Goal: Use online tool/utility: Use online tool/utility

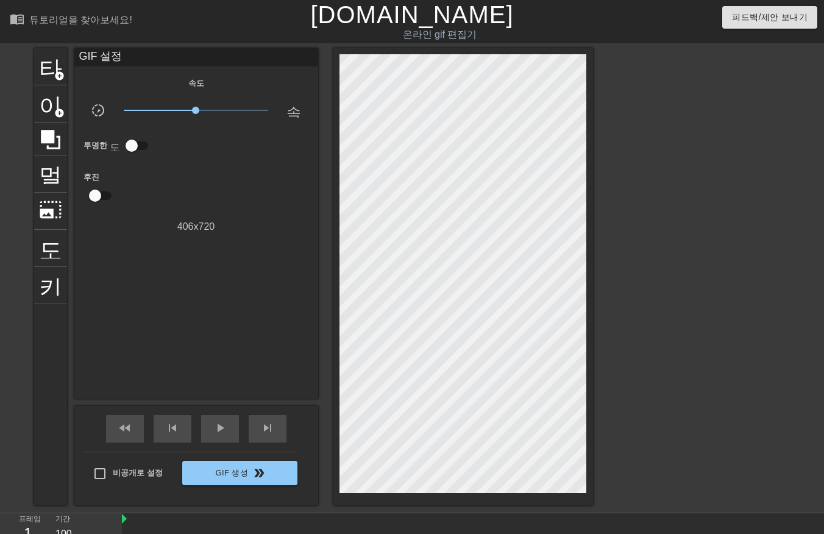
scroll to position [29, 0]
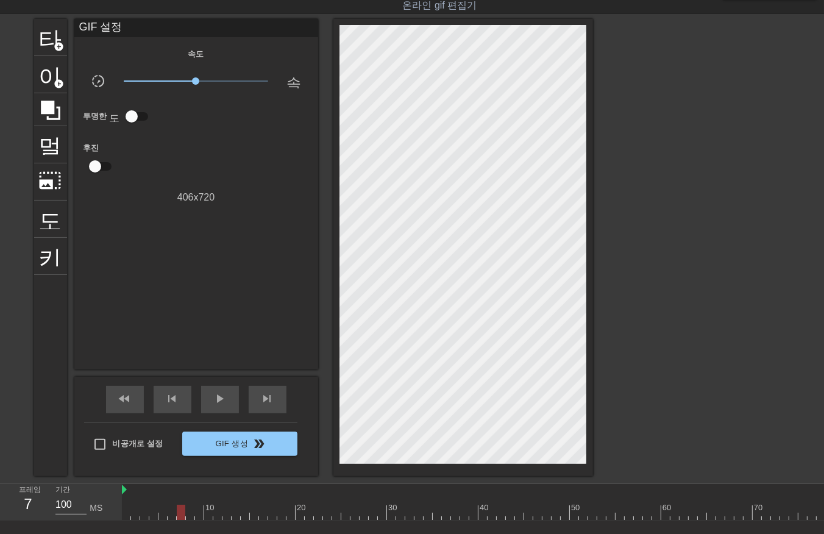
drag, startPoint x: 205, startPoint y: 510, endPoint x: 211, endPoint y: 514, distance: 7.4
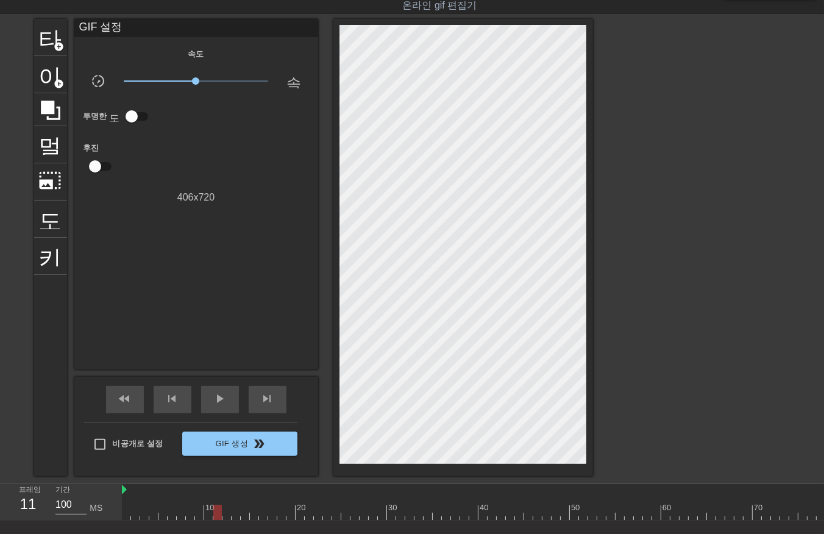
drag, startPoint x: 216, startPoint y: 513, endPoint x: 221, endPoint y: 518, distance: 6.9
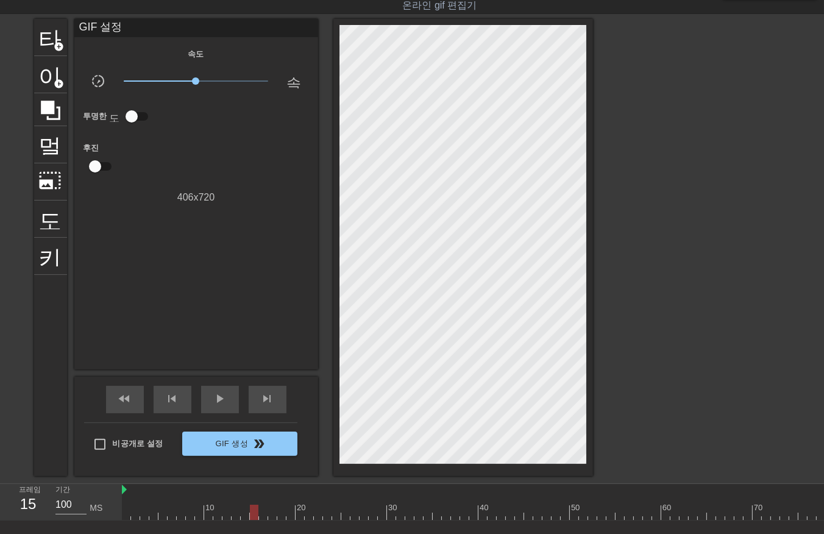
drag, startPoint x: 258, startPoint y: 514, endPoint x: 261, endPoint y: 520, distance: 7.1
drag, startPoint x: 262, startPoint y: 511, endPoint x: 263, endPoint y: 524, distance: 13.4
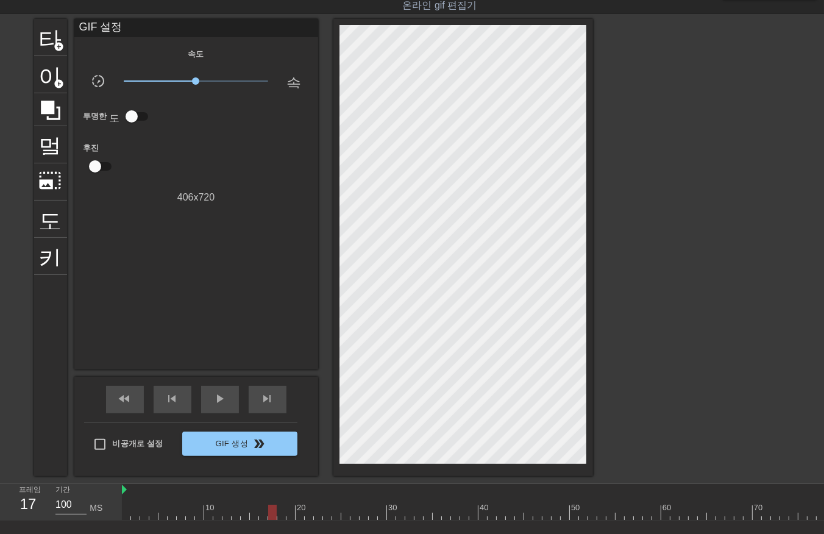
drag, startPoint x: 269, startPoint y: 512, endPoint x: 273, endPoint y: 518, distance: 7.1
drag, startPoint x: 290, startPoint y: 509, endPoint x: 294, endPoint y: 517, distance: 8.7
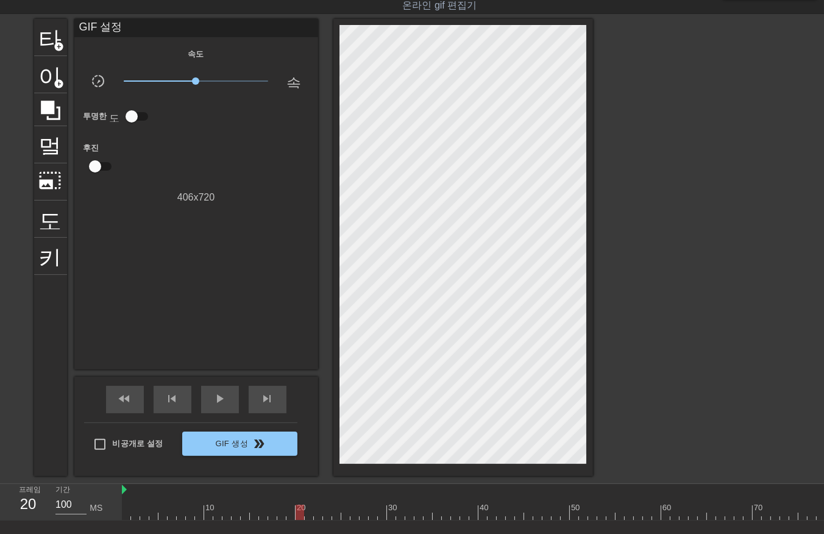
drag, startPoint x: 315, startPoint y: 512, endPoint x: 320, endPoint y: 520, distance: 9.8
drag, startPoint x: 324, startPoint y: 512, endPoint x: 327, endPoint y: 522, distance: 10.4
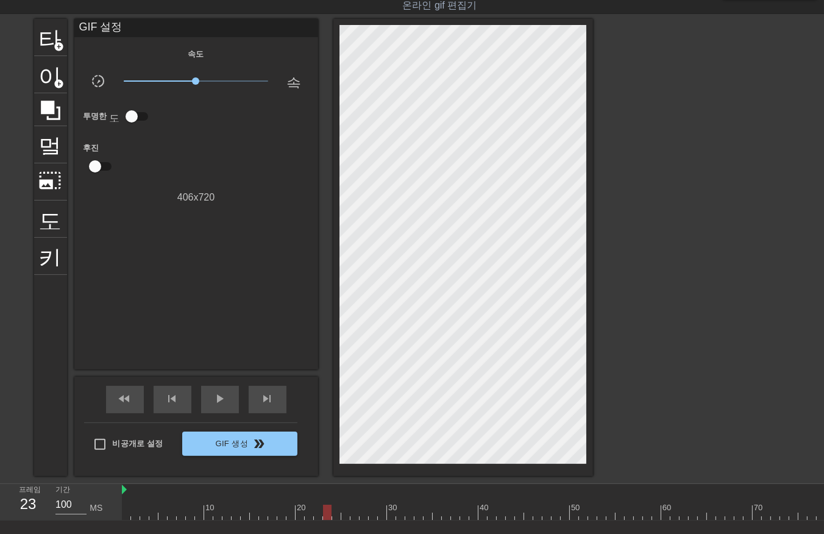
drag, startPoint x: 336, startPoint y: 508, endPoint x: 338, endPoint y: 519, distance: 11.7
drag, startPoint x: 346, startPoint y: 509, endPoint x: 346, endPoint y: 519, distance: 9.7
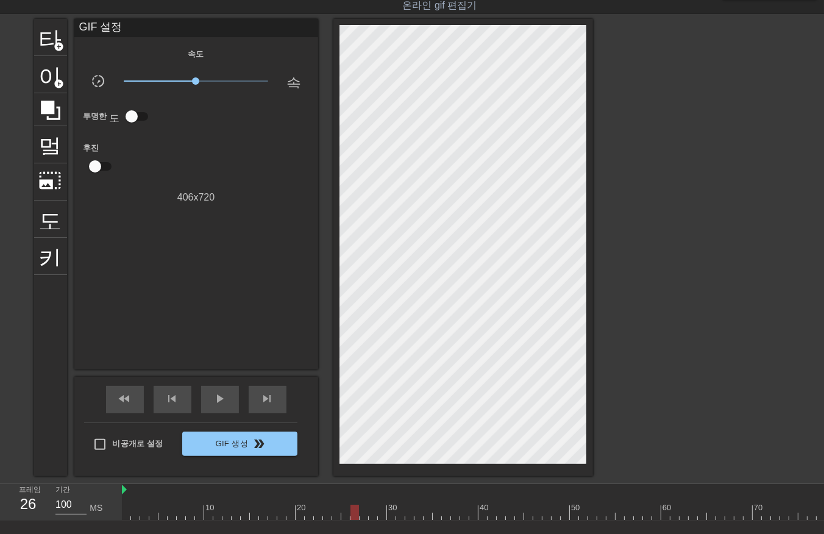
drag, startPoint x: 362, startPoint y: 512, endPoint x: 366, endPoint y: 522, distance: 10.4
drag, startPoint x: 372, startPoint y: 509, endPoint x: 377, endPoint y: 518, distance: 10.4
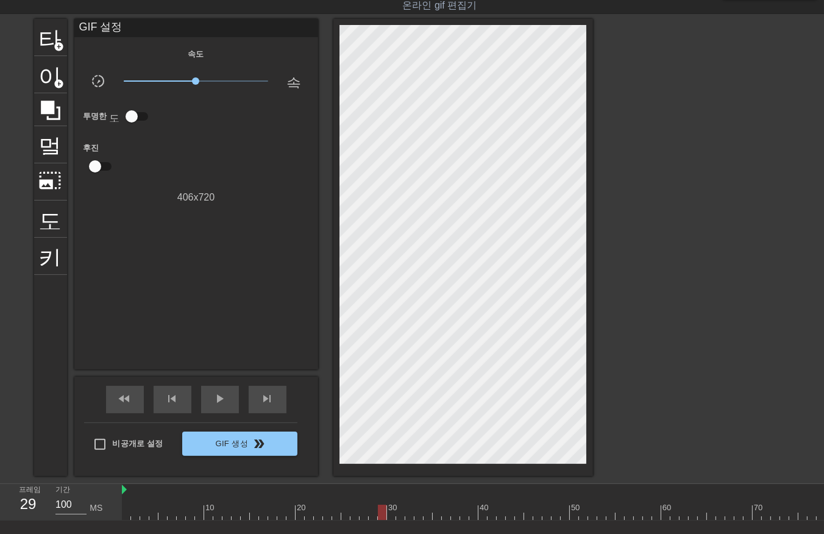
drag, startPoint x: 381, startPoint y: 506, endPoint x: 390, endPoint y: 518, distance: 15.2
drag, startPoint x: 389, startPoint y: 509, endPoint x: 391, endPoint y: 515, distance: 6.9
drag, startPoint x: 397, startPoint y: 514, endPoint x: 397, endPoint y: 520, distance: 6.1
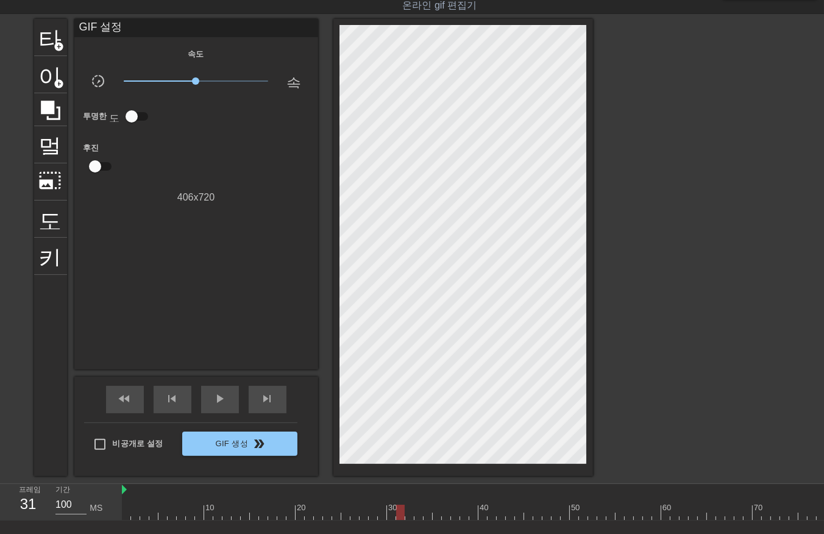
drag, startPoint x: 408, startPoint y: 509, endPoint x: 410, endPoint y: 518, distance: 9.3
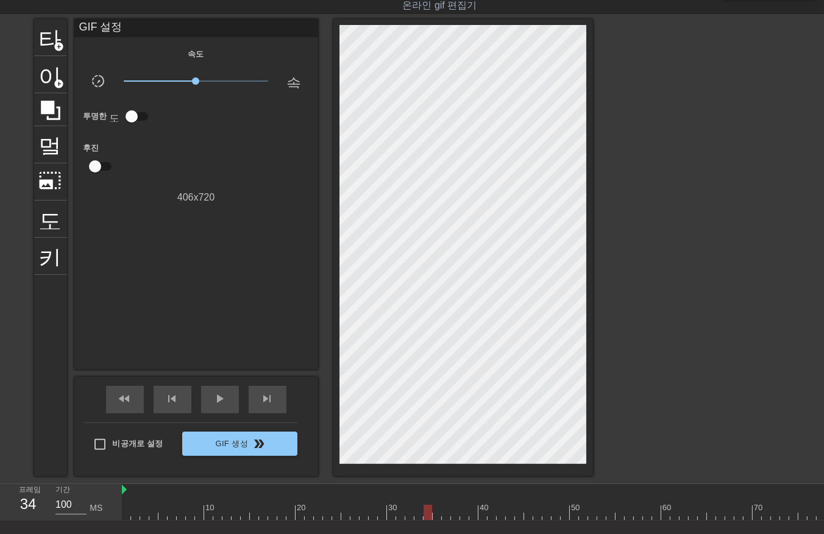
drag, startPoint x: 455, startPoint y: 508, endPoint x: 461, endPoint y: 519, distance: 12.5
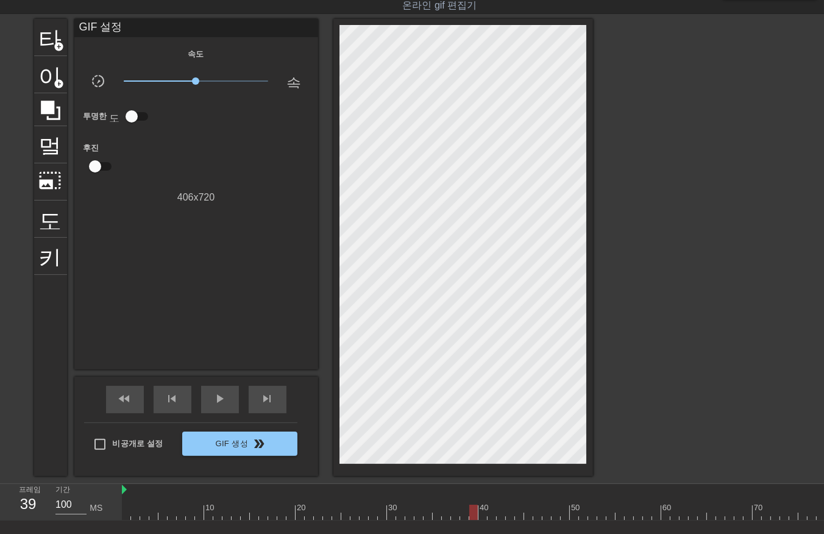
drag, startPoint x: 472, startPoint y: 508, endPoint x: 472, endPoint y: 515, distance: 6.7
drag, startPoint x: 483, startPoint y: 511, endPoint x: 483, endPoint y: 518, distance: 7.3
drag, startPoint x: 490, startPoint y: 513, endPoint x: 503, endPoint y: 526, distance: 18.1
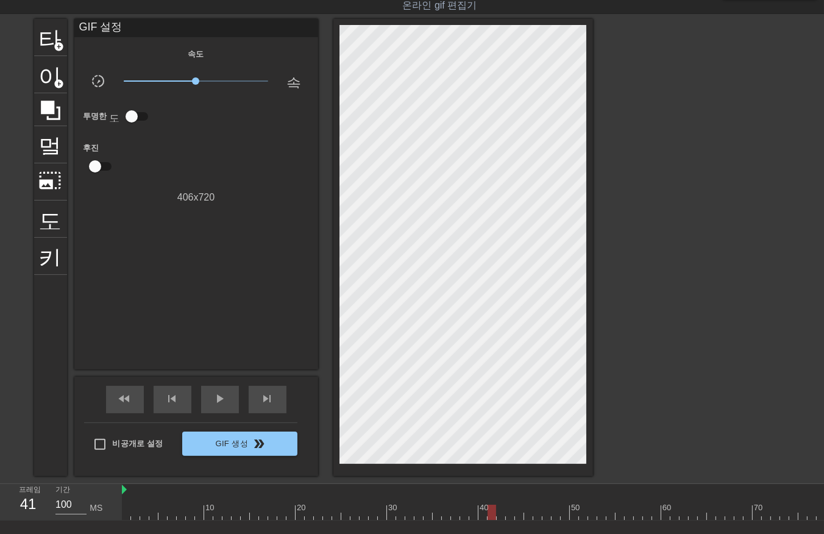
drag, startPoint x: 500, startPoint y: 513, endPoint x: 508, endPoint y: 522, distance: 11.2
drag, startPoint x: 508, startPoint y: 509, endPoint x: 515, endPoint y: 517, distance: 10.8
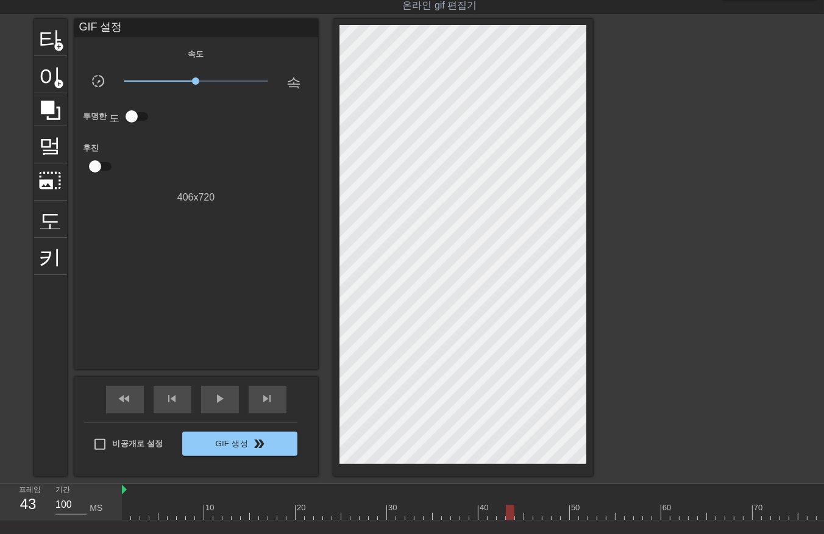
drag, startPoint x: 527, startPoint y: 509, endPoint x: 528, endPoint y: 520, distance: 11.6
drag, startPoint x: 535, startPoint y: 511, endPoint x: 539, endPoint y: 520, distance: 10.1
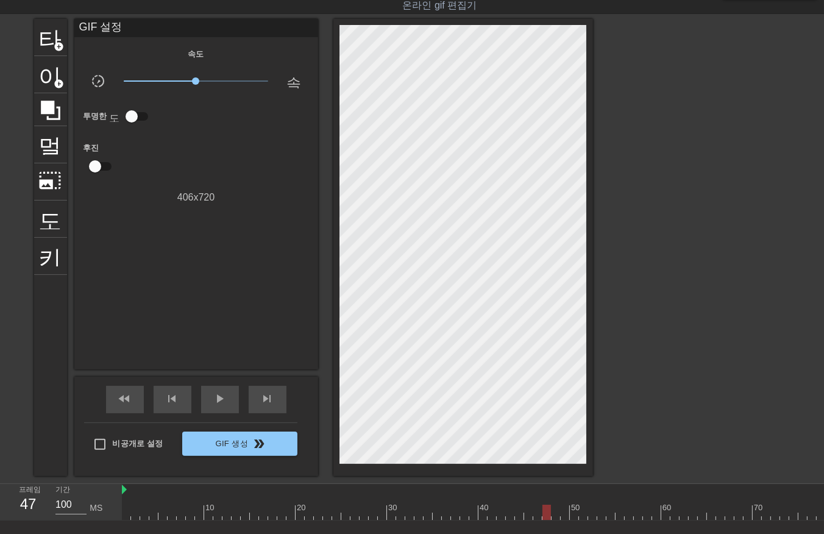
drag, startPoint x: 542, startPoint y: 509, endPoint x: 547, endPoint y: 518, distance: 9.5
drag, startPoint x: 562, startPoint y: 509, endPoint x: 567, endPoint y: 520, distance: 11.4
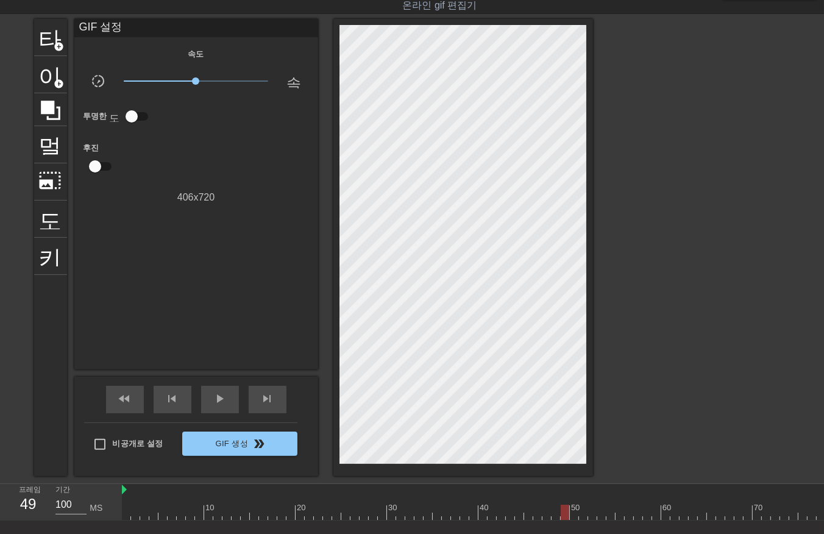
drag, startPoint x: 583, startPoint y: 509, endPoint x: 585, endPoint y: 516, distance: 7.5
drag, startPoint x: 590, startPoint y: 511, endPoint x: 592, endPoint y: 518, distance: 7.5
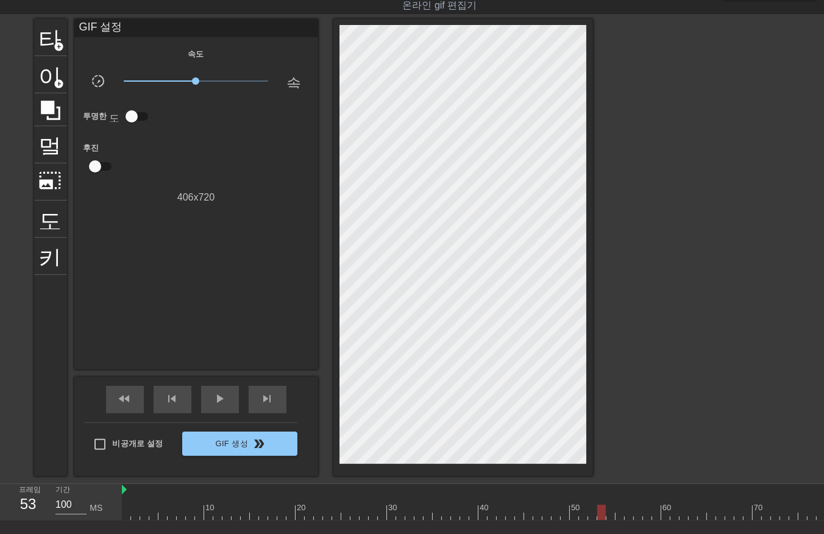
drag, startPoint x: 598, startPoint y: 512, endPoint x: 600, endPoint y: 520, distance: 8.1
drag, startPoint x: 628, startPoint y: 510, endPoint x: 634, endPoint y: 518, distance: 10.5
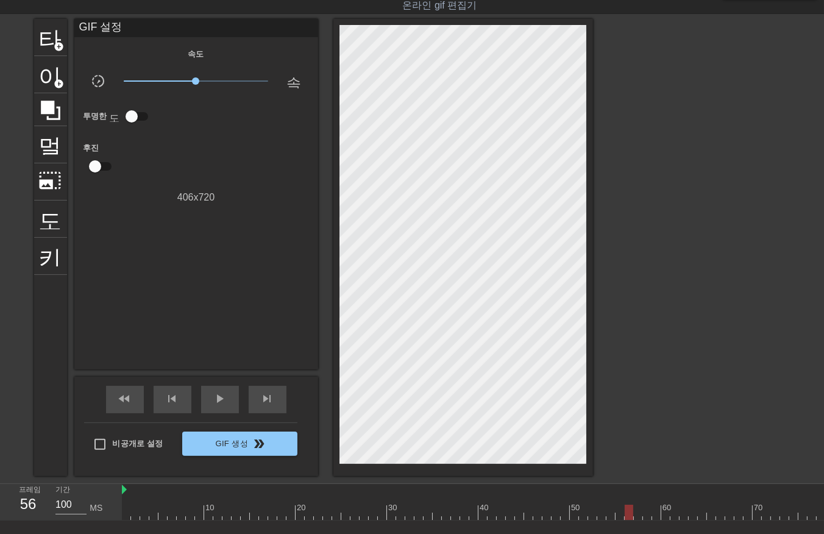
drag
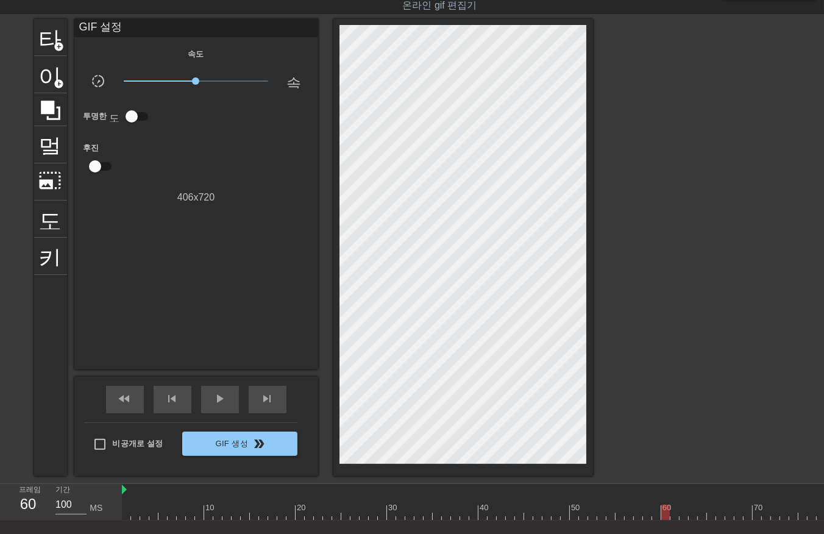
drag, startPoint x: 673, startPoint y: 510, endPoint x: 675, endPoint y: 516, distance: 6.6
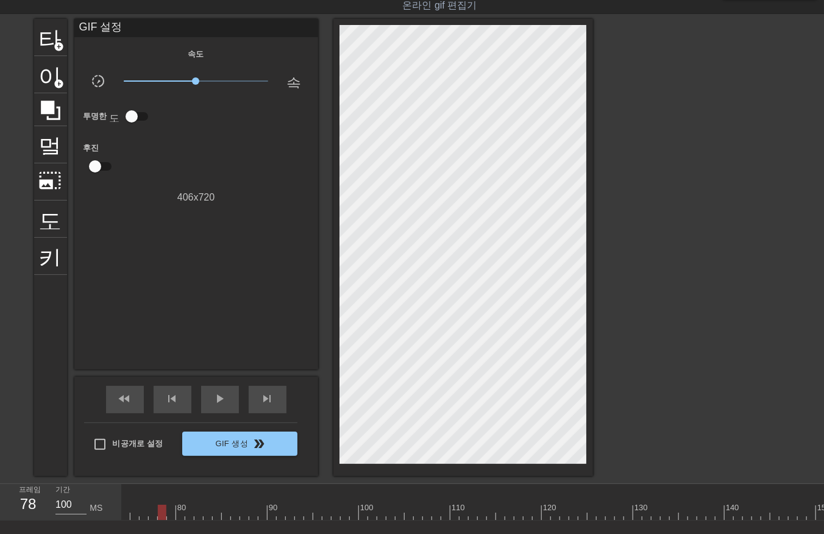
drag, startPoint x: 162, startPoint y: 511, endPoint x: 163, endPoint y: 518, distance: 7.4
click at [162, 512] on div at bounding box center [372, 511] width 1837 height 15
click at [172, 511] on div at bounding box center [372, 511] width 1837 height 15
click at [183, 510] on div at bounding box center [372, 511] width 1837 height 15
click at [191, 512] on div at bounding box center [372, 511] width 1837 height 15
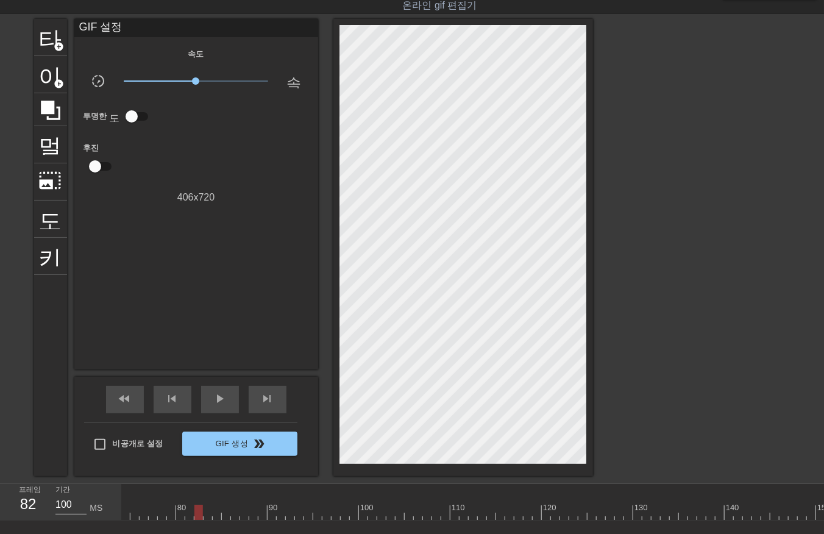
click at [198, 512] on div at bounding box center [372, 511] width 1837 height 15
click at [209, 513] on div at bounding box center [372, 511] width 1837 height 15
click at [216, 515] on div at bounding box center [372, 511] width 1837 height 15
click at [224, 512] on div at bounding box center [372, 511] width 1837 height 15
click at [234, 510] on div at bounding box center [372, 511] width 1837 height 15
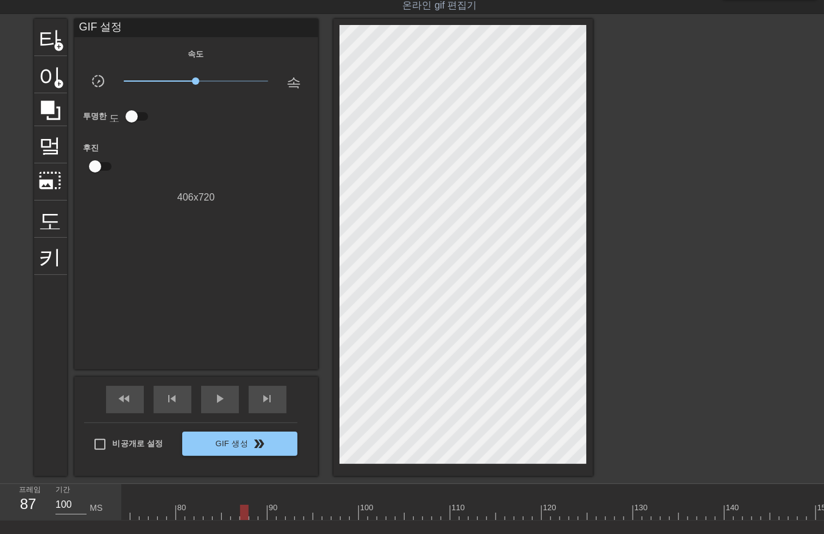
click at [240, 514] on div at bounding box center [372, 511] width 1837 height 15
click at [250, 511] on div at bounding box center [372, 511] width 1837 height 15
click at [261, 509] on div at bounding box center [372, 511] width 1837 height 15
click at [270, 514] on div at bounding box center [372, 511] width 1837 height 15
click at [279, 514] on div at bounding box center [372, 511] width 1837 height 15
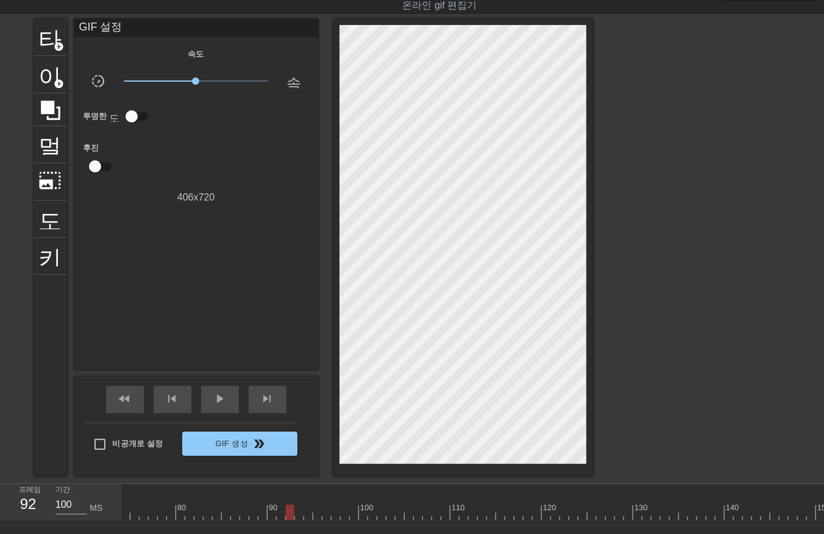
click at [289, 510] on div at bounding box center [372, 511] width 1837 height 15
click at [297, 514] on div at bounding box center [372, 511] width 1837 height 15
click at [303, 513] on div at bounding box center [372, 511] width 1837 height 15
click at [306, 514] on div at bounding box center [372, 511] width 1837 height 15
drag, startPoint x: 312, startPoint y: 508, endPoint x: 322, endPoint y: 519, distance: 14.7
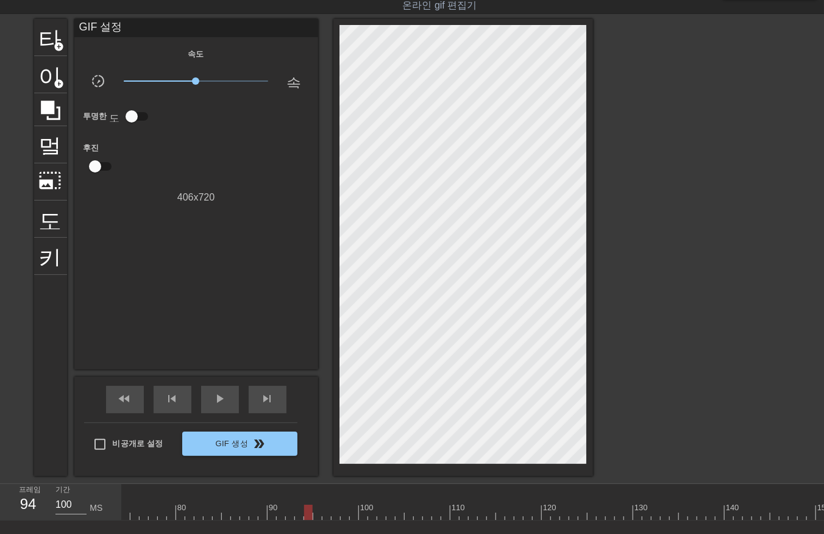
click at [313, 512] on div at bounding box center [308, 511] width 9 height 15
click at [316, 512] on div at bounding box center [372, 511] width 1837 height 15
click at [326, 514] on div at bounding box center [372, 511] width 1837 height 15
click at [332, 508] on div at bounding box center [372, 511] width 1837 height 15
drag, startPoint x: 344, startPoint y: 509, endPoint x: 352, endPoint y: 523, distance: 15.3
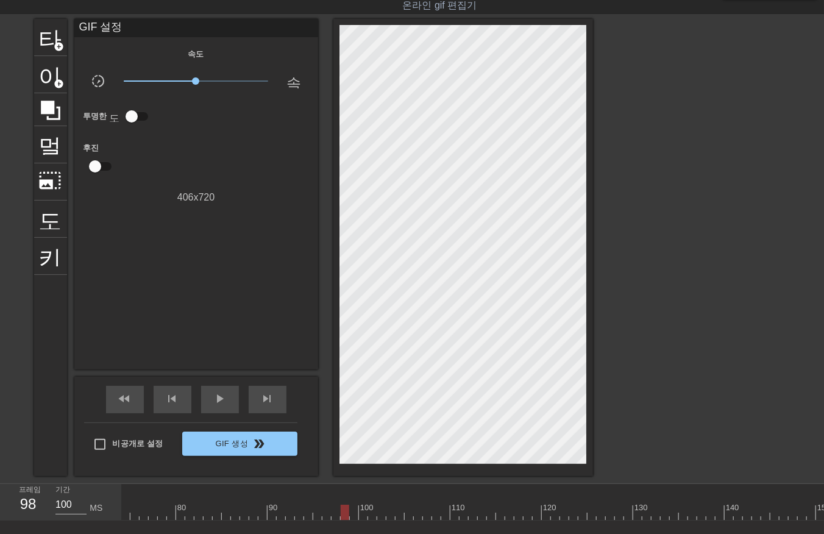
click at [345, 511] on div at bounding box center [372, 511] width 1837 height 15
drag, startPoint x: 353, startPoint y: 511, endPoint x: 364, endPoint y: 525, distance: 17.9
click at [355, 514] on div at bounding box center [372, 511] width 1837 height 15
drag, startPoint x: 361, startPoint y: 512, endPoint x: 373, endPoint y: 532, distance: 23.5
click at [361, 514] on div at bounding box center [372, 511] width 1837 height 15
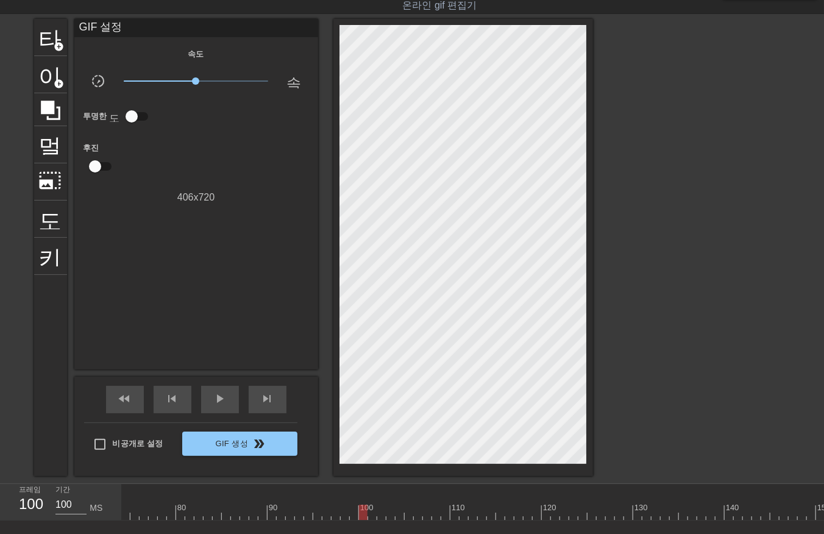
drag, startPoint x: 372, startPoint y: 512, endPoint x: 373, endPoint y: 521, distance: 9.3
click at [372, 515] on div at bounding box center [372, 511] width 1837 height 15
drag, startPoint x: 378, startPoint y: 509, endPoint x: 386, endPoint y: 524, distance: 16.6
click at [380, 515] on div at bounding box center [372, 511] width 1837 height 15
click at [387, 514] on div at bounding box center [372, 511] width 1837 height 15
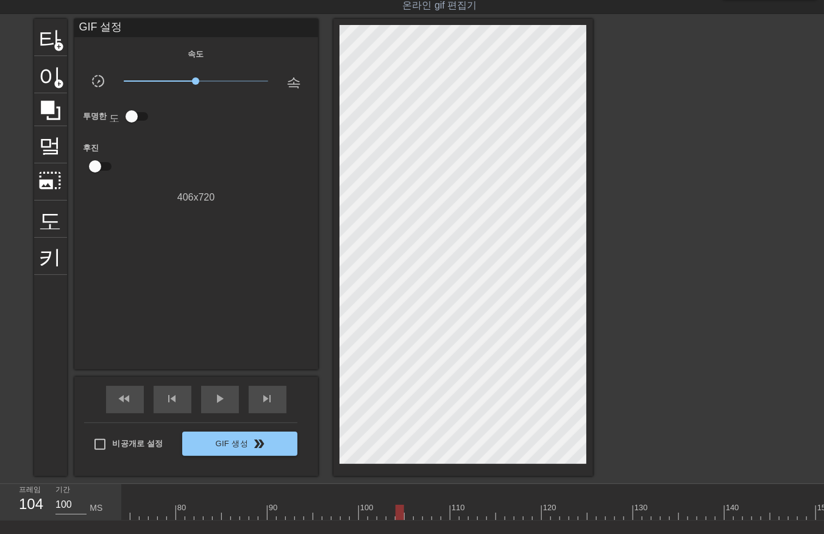
drag, startPoint x: 397, startPoint y: 509, endPoint x: 406, endPoint y: 526, distance: 19.6
click at [398, 512] on div at bounding box center [372, 511] width 1837 height 15
drag, startPoint x: 409, startPoint y: 511, endPoint x: 411, endPoint y: 518, distance: 8.1
click at [411, 518] on div at bounding box center [372, 511] width 1837 height 15
drag, startPoint x: 416, startPoint y: 508, endPoint x: 427, endPoint y: 525, distance: 20.6
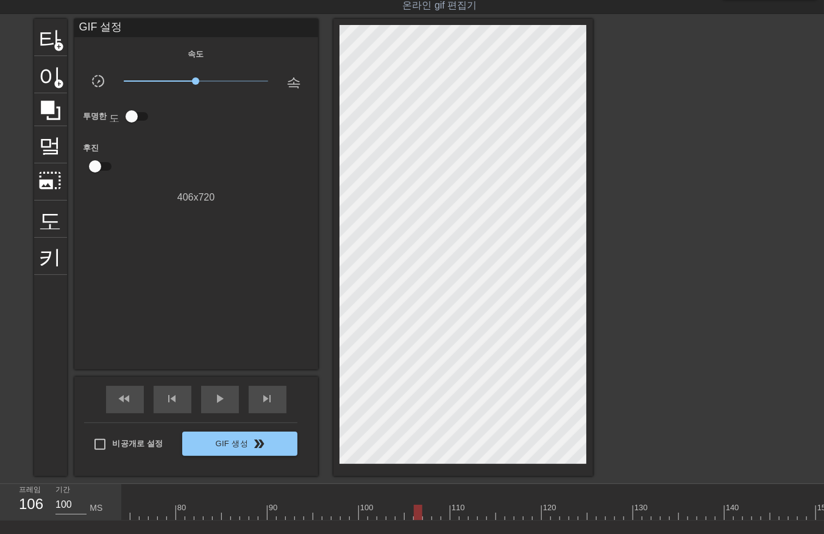
click at [418, 514] on div at bounding box center [372, 511] width 1837 height 15
click at [428, 514] on div at bounding box center [372, 511] width 1837 height 15
click at [434, 516] on div at bounding box center [372, 511] width 1837 height 15
drag, startPoint x: 442, startPoint y: 510, endPoint x: 445, endPoint y: 523, distance: 13.0
click at [442, 515] on div at bounding box center [372, 511] width 1837 height 15
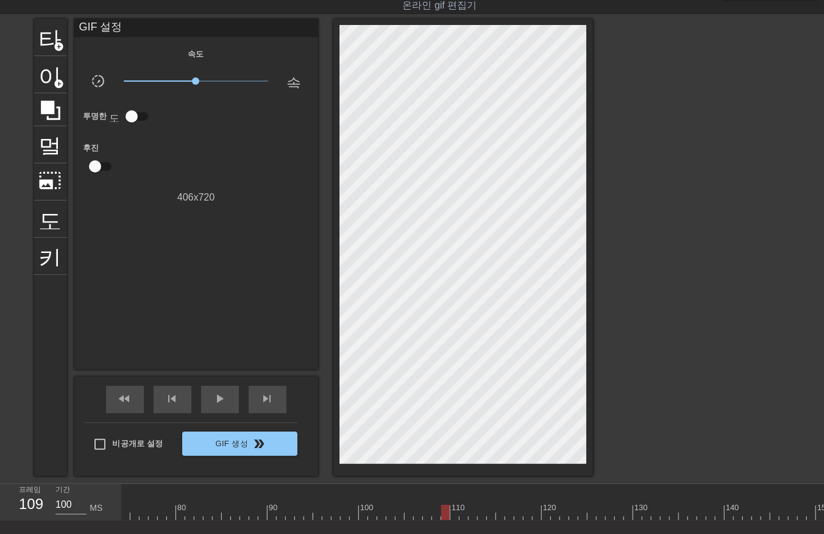
drag, startPoint x: 454, startPoint y: 509, endPoint x: 455, endPoint y: 515, distance: 6.8
click at [455, 515] on div at bounding box center [372, 511] width 1837 height 15
drag, startPoint x: 460, startPoint y: 509, endPoint x: 470, endPoint y: 522, distance: 15.6
click at [462, 514] on div at bounding box center [372, 511] width 1837 height 15
drag, startPoint x: 470, startPoint y: 508, endPoint x: 474, endPoint y: 525, distance: 17.6
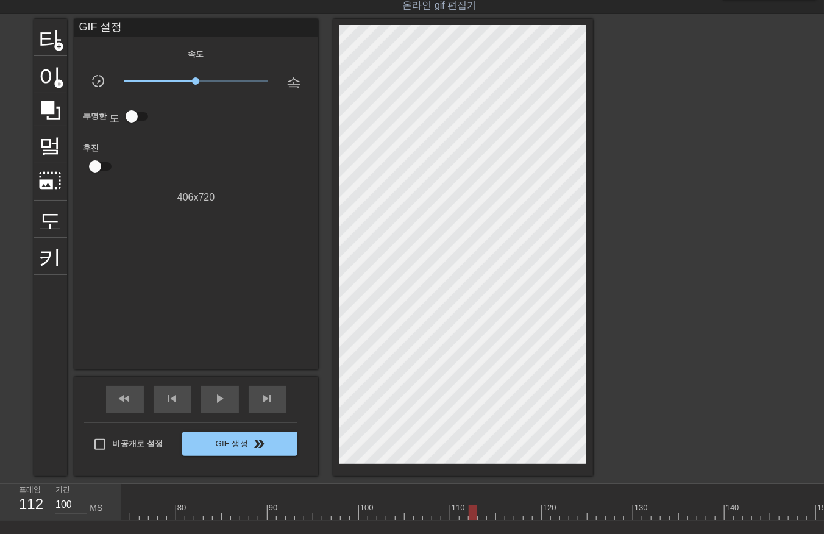
click at [470, 510] on div at bounding box center [372, 511] width 1837 height 15
drag, startPoint x: 480, startPoint y: 509, endPoint x: 484, endPoint y: 520, distance: 12.3
click at [480, 514] on div at bounding box center [372, 511] width 1837 height 15
drag, startPoint x: 487, startPoint y: 510, endPoint x: 492, endPoint y: 524, distance: 14.8
click at [487, 514] on div at bounding box center [372, 511] width 1837 height 15
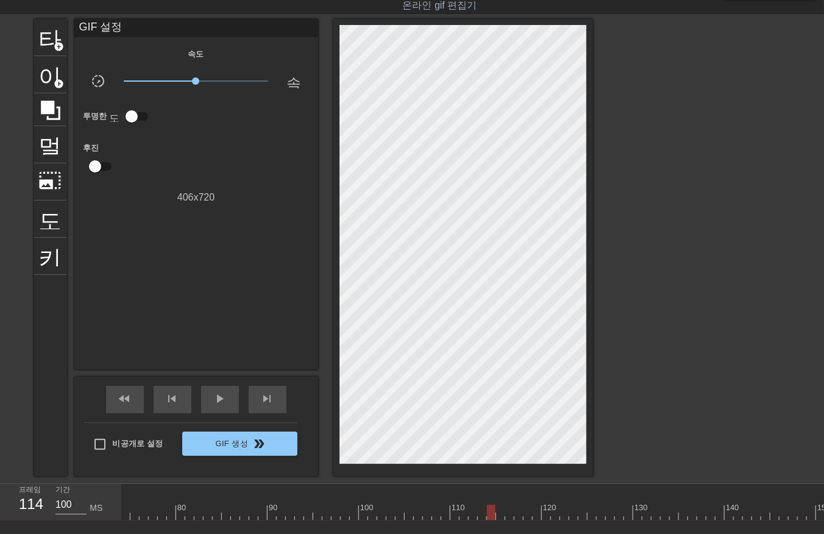
drag, startPoint x: 495, startPoint y: 510, endPoint x: 504, endPoint y: 523, distance: 15.7
click at [495, 512] on div at bounding box center [372, 511] width 1837 height 15
click at [501, 515] on div at bounding box center [372, 511] width 1837 height 15
drag, startPoint x: 507, startPoint y: 509, endPoint x: 511, endPoint y: 514, distance: 6.6
click at [511, 514] on div at bounding box center [372, 511] width 1837 height 15
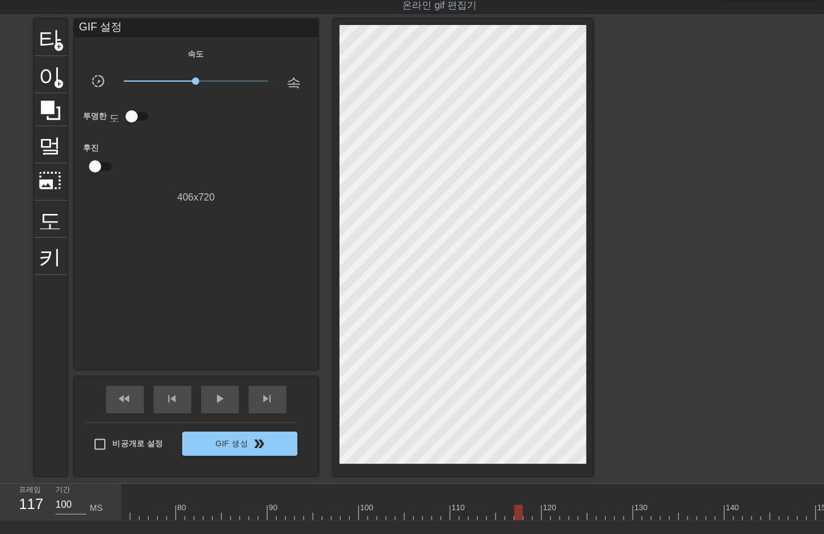
drag, startPoint x: 518, startPoint y: 510, endPoint x: 518, endPoint y: 518, distance: 7.9
click at [517, 514] on div at bounding box center [372, 511] width 1837 height 15
drag, startPoint x: 526, startPoint y: 511, endPoint x: 536, endPoint y: 519, distance: 13.0
click at [526, 513] on div at bounding box center [372, 511] width 1837 height 15
drag, startPoint x: 534, startPoint y: 512, endPoint x: 540, endPoint y: 521, distance: 11.3
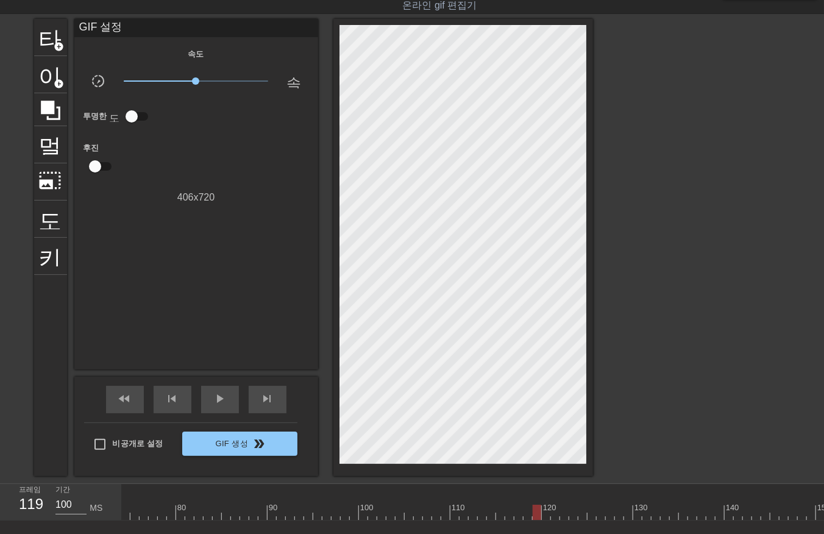
click at [536, 515] on div at bounding box center [372, 511] width 1837 height 15
click at [542, 512] on div at bounding box center [372, 511] width 1837 height 15
drag, startPoint x: 555, startPoint y: 508, endPoint x: 557, endPoint y: 515, distance: 7.7
click at [557, 515] on div at bounding box center [372, 511] width 1837 height 15
drag, startPoint x: 562, startPoint y: 510, endPoint x: 567, endPoint y: 518, distance: 9.8
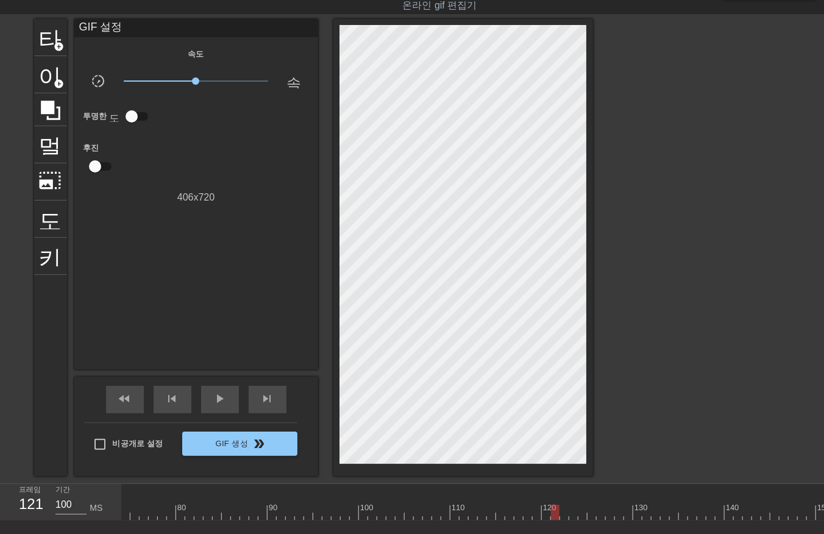
click at [564, 515] on div at bounding box center [372, 511] width 1837 height 15
drag, startPoint x: 570, startPoint y: 510, endPoint x: 579, endPoint y: 518, distance: 13.0
click at [570, 511] on div at bounding box center [372, 511] width 1837 height 15
drag, startPoint x: 581, startPoint y: 512, endPoint x: 586, endPoint y: 520, distance: 10.1
click at [581, 513] on div at bounding box center [372, 511] width 1837 height 15
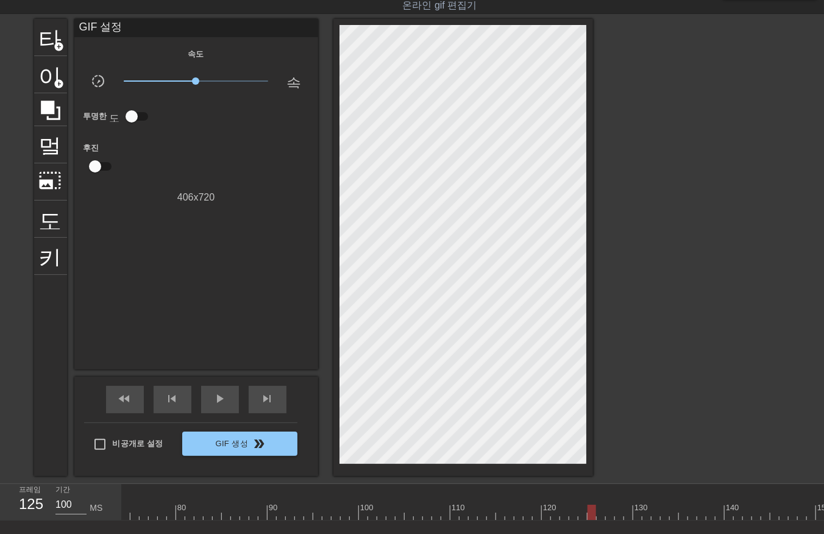
drag, startPoint x: 589, startPoint y: 512, endPoint x: 594, endPoint y: 520, distance: 9.8
click at [589, 517] on div at bounding box center [372, 511] width 1837 height 15
drag, startPoint x: 600, startPoint y: 512, endPoint x: 607, endPoint y: 525, distance: 15.6
click at [600, 512] on div at bounding box center [372, 511] width 1837 height 15
click at [607, 514] on div at bounding box center [372, 511] width 1837 height 15
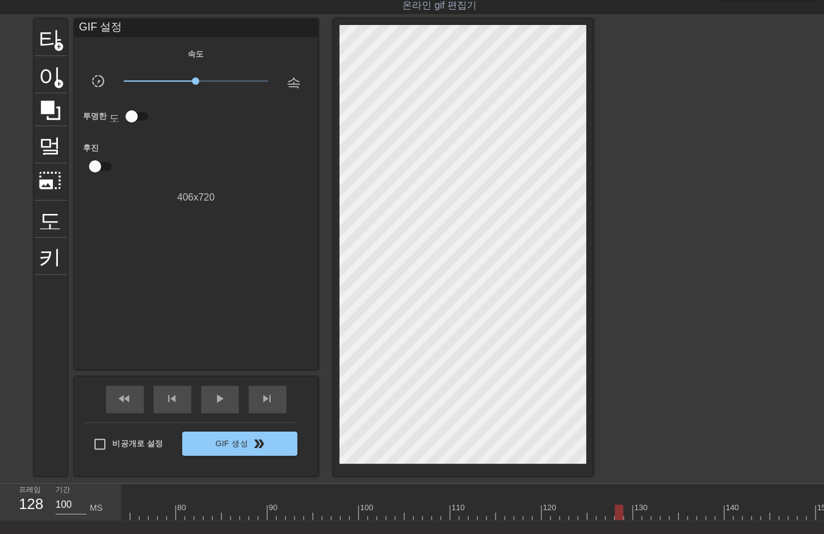
click at [615, 512] on div at bounding box center [372, 511] width 1837 height 15
click at [625, 517] on div at bounding box center [372, 511] width 1837 height 15
drag, startPoint x: 637, startPoint y: 515, endPoint x: 646, endPoint y: 528, distance: 15.7
click at [639, 520] on div "10 20 30 40 50 60 70 80 90 100 110 120 130 140 150 160" at bounding box center [473, 502] width 702 height 37
click at [647, 514] on div at bounding box center [372, 511] width 1837 height 15
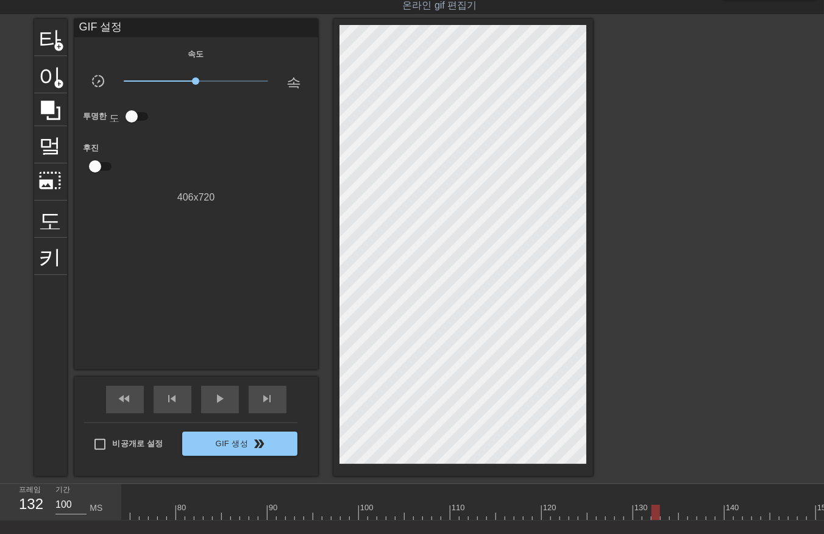
drag, startPoint x: 654, startPoint y: 511, endPoint x: 664, endPoint y: 522, distance: 15.5
click at [656, 515] on div at bounding box center [372, 511] width 1837 height 15
drag, startPoint x: 663, startPoint y: 512, endPoint x: 665, endPoint y: 521, distance: 8.7
click at [665, 520] on div "10 20 30 40 50 60 70 80 90 100 110 120 130 140 150 160" at bounding box center [473, 502] width 702 height 37
drag, startPoint x: 671, startPoint y: 511, endPoint x: 685, endPoint y: 526, distance: 20.3
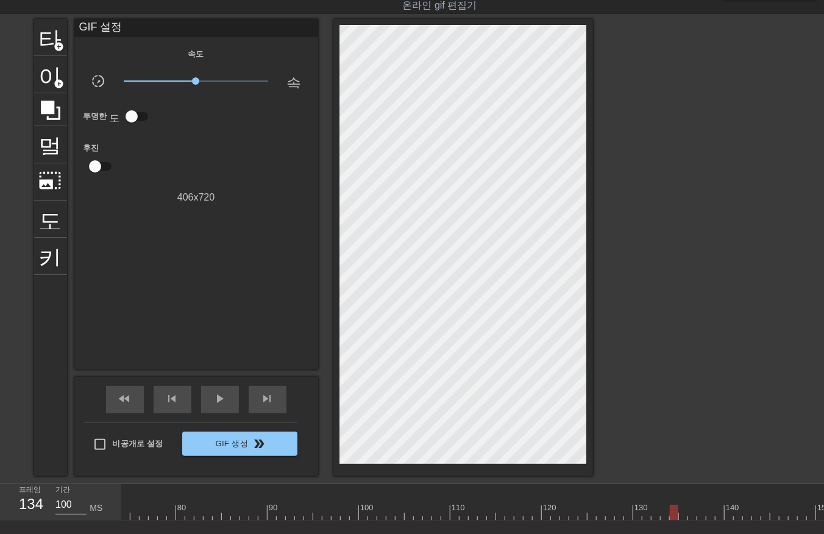
click at [676, 520] on div "10 20 30 40 50 60 70 80 90 100 110 120 130 140 150 160" at bounding box center [473, 502] width 702 height 37
drag, startPoint x: 680, startPoint y: 510, endPoint x: 686, endPoint y: 525, distance: 15.8
click at [681, 516] on div at bounding box center [372, 511] width 1837 height 15
click at [690, 514] on div at bounding box center [372, 511] width 1837 height 15
drag, startPoint x: 697, startPoint y: 514, endPoint x: 705, endPoint y: 519, distance: 9.6
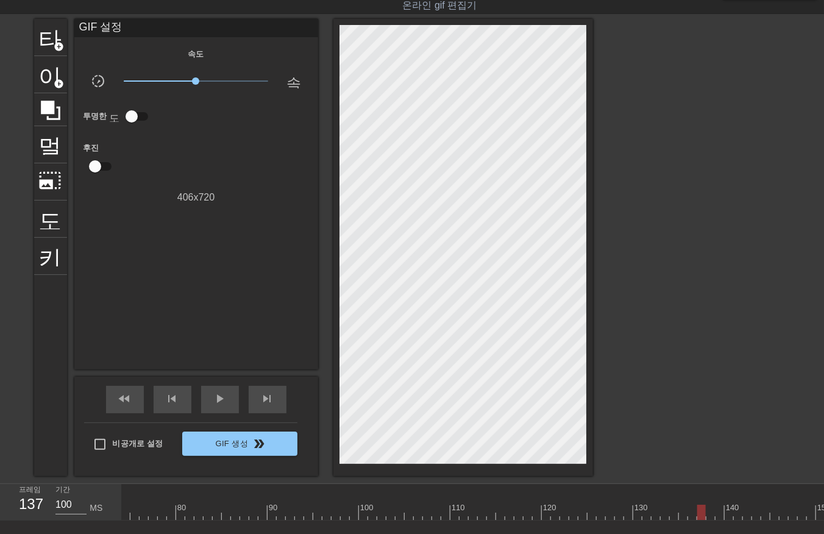
click at [701, 519] on div "10 20 30 40 50 60 70 80 90 100 110 120 130 140 150 160" at bounding box center [372, 502] width 1837 height 37
click at [709, 514] on div at bounding box center [372, 511] width 1837 height 15
drag, startPoint x: 719, startPoint y: 511, endPoint x: 728, endPoint y: 523, distance: 15.2
click at [721, 516] on div at bounding box center [372, 511] width 1837 height 15
drag, startPoint x: 727, startPoint y: 512, endPoint x: 734, endPoint y: 522, distance: 11.3
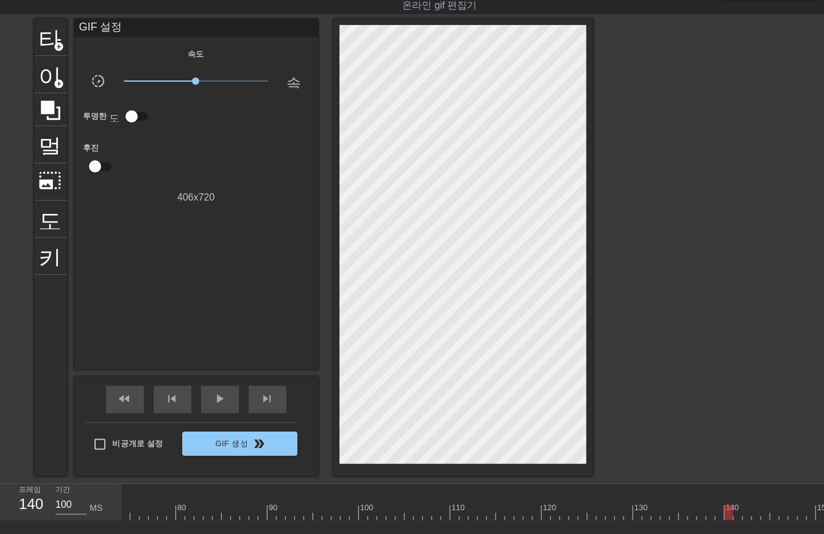
click at [729, 516] on div at bounding box center [372, 511] width 1837 height 15
drag, startPoint x: 735, startPoint y: 513, endPoint x: 735, endPoint y: 519, distance: 6.1
click at [735, 516] on div at bounding box center [372, 511] width 1837 height 15
drag, startPoint x: 745, startPoint y: 509, endPoint x: 757, endPoint y: 522, distance: 18.1
click at [746, 513] on div at bounding box center [372, 511] width 1837 height 15
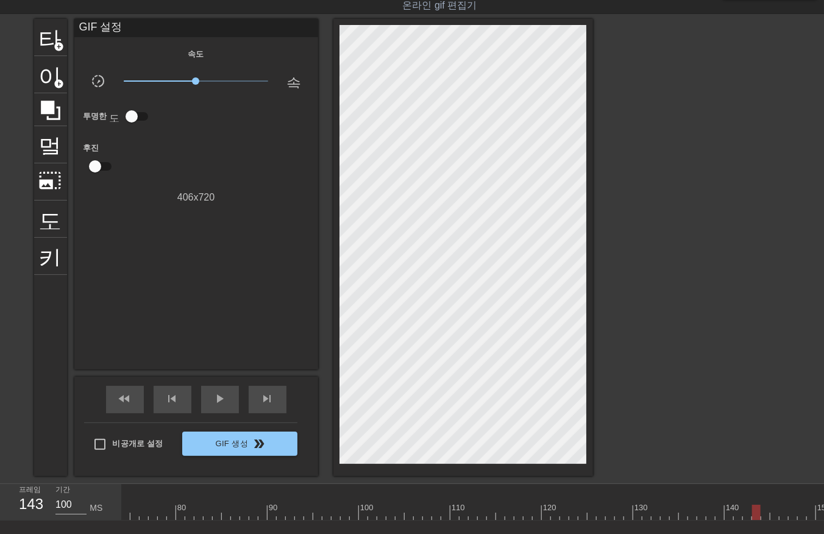
click at [754, 516] on div at bounding box center [372, 511] width 1837 height 15
click at [763, 515] on div at bounding box center [372, 511] width 1837 height 15
drag, startPoint x: 771, startPoint y: 511, endPoint x: 778, endPoint y: 520, distance: 12.2
click at [770, 514] on div at bounding box center [372, 511] width 1837 height 15
drag, startPoint x: 780, startPoint y: 512, endPoint x: 782, endPoint y: 522, distance: 9.8
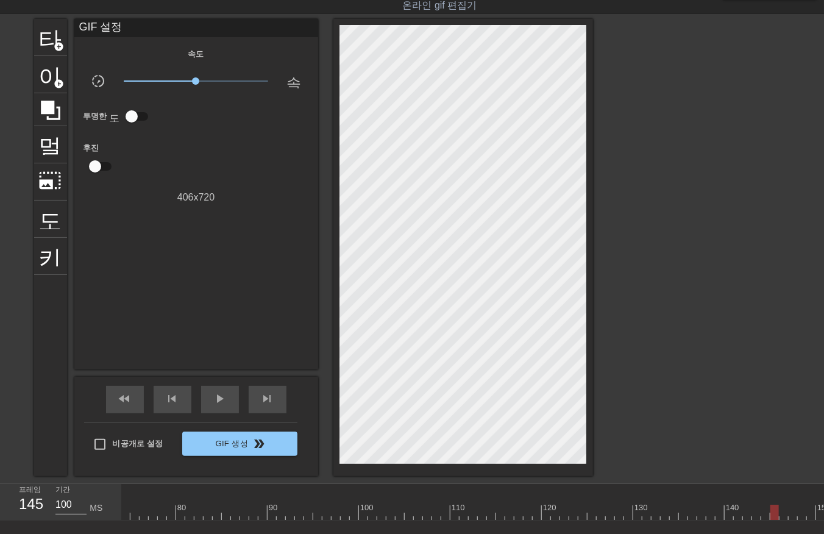
click at [781, 520] on div "10 20 30 40 50 60 70 80 90 100 110 120 130 140 150 160" at bounding box center [473, 502] width 702 height 37
drag, startPoint x: 790, startPoint y: 513, endPoint x: 789, endPoint y: 520, distance: 6.7
click at [789, 518] on div at bounding box center [372, 511] width 1837 height 15
click at [801, 518] on div at bounding box center [372, 511] width 1837 height 15
click at [809, 515] on div at bounding box center [372, 511] width 1837 height 15
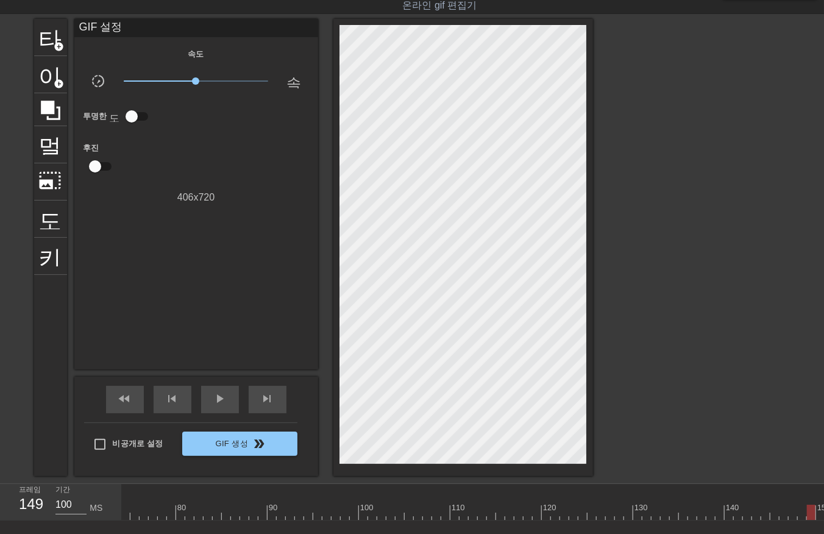
click at [819, 511] on div at bounding box center [372, 511] width 1837 height 15
drag, startPoint x: 357, startPoint y: 508, endPoint x: 364, endPoint y: 518, distance: 12.3
drag, startPoint x: 367, startPoint y: 510, endPoint x: 372, endPoint y: 518, distance: 9.3
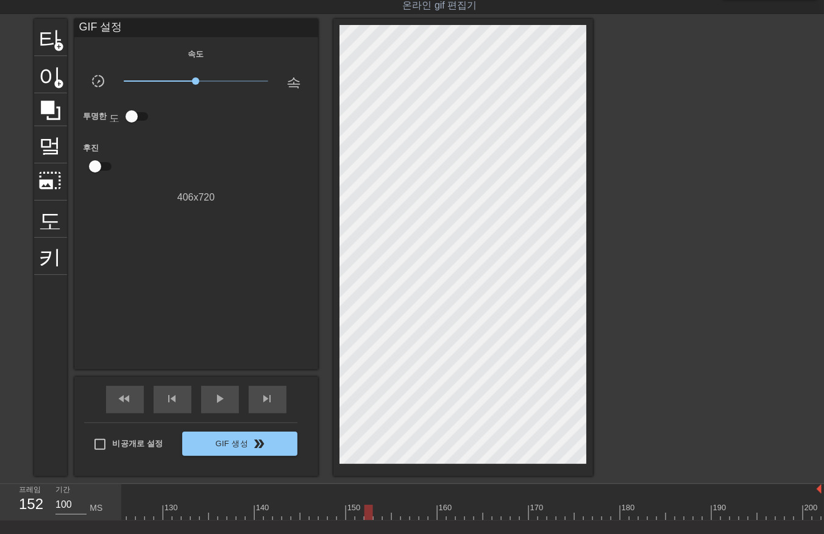
drag, startPoint x: 374, startPoint y: 512, endPoint x: 381, endPoint y: 522, distance: 11.7
drag, startPoint x: 386, startPoint y: 511, endPoint x: 395, endPoint y: 516, distance: 10.7
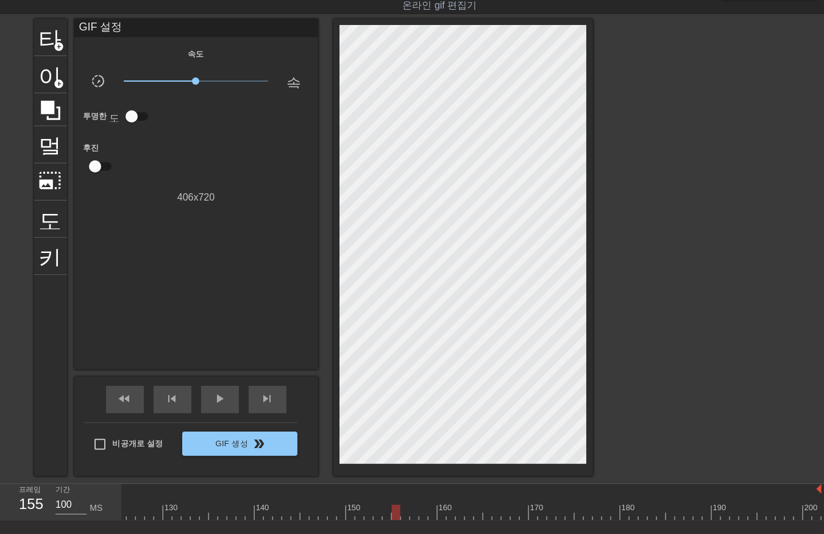
drag, startPoint x: 394, startPoint y: 513, endPoint x: 403, endPoint y: 518, distance: 10.7
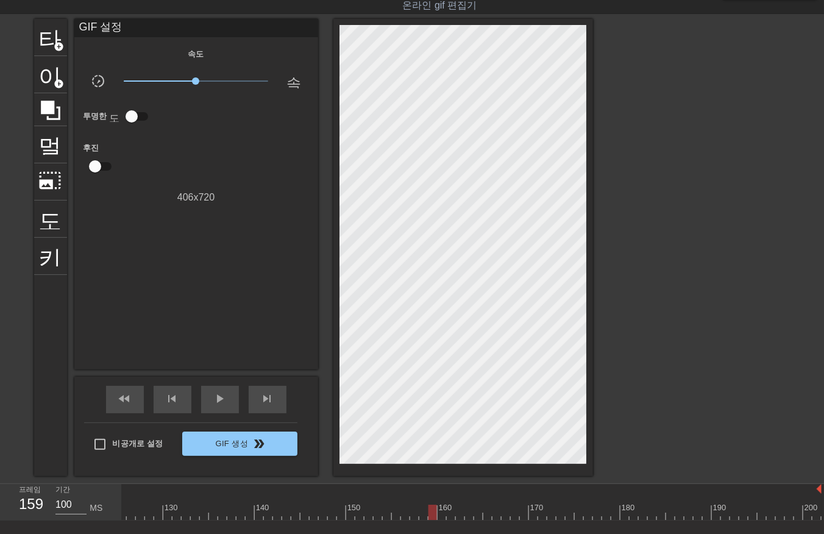
drag, startPoint x: 430, startPoint y: 511, endPoint x: 435, endPoint y: 523, distance: 13.1
drag, startPoint x: 447, startPoint y: 512, endPoint x: 456, endPoint y: 522, distance: 13.0
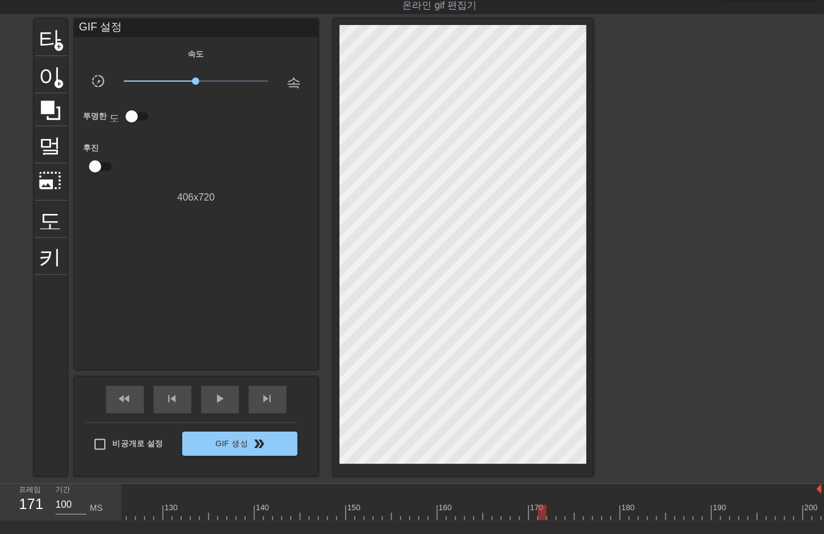
drag, startPoint x: 547, startPoint y: 508, endPoint x: 555, endPoint y: 522, distance: 16.4
drag, startPoint x: 562, startPoint y: 510, endPoint x: 562, endPoint y: 523, distance: 12.8
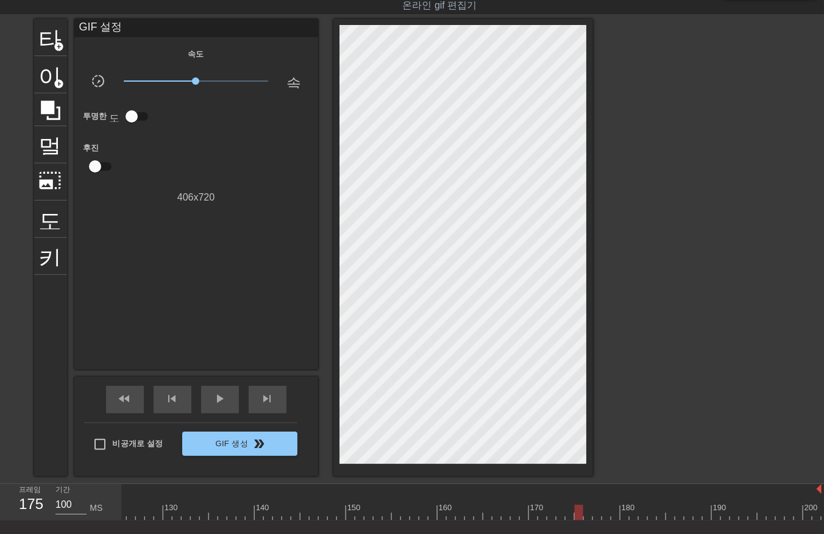
drag, startPoint x: 576, startPoint y: 512, endPoint x: 579, endPoint y: 518, distance: 7.1
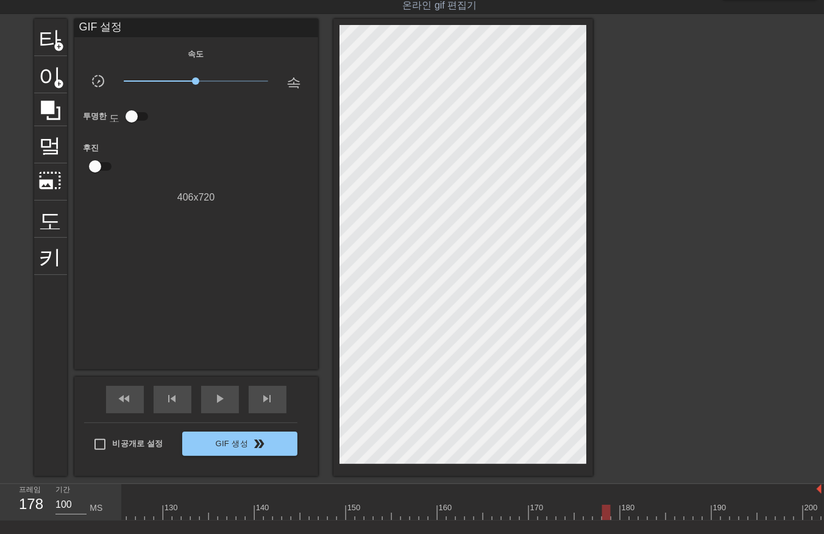
drag, startPoint x: 641, startPoint y: 509, endPoint x: 651, endPoint y: 515, distance: 11.8
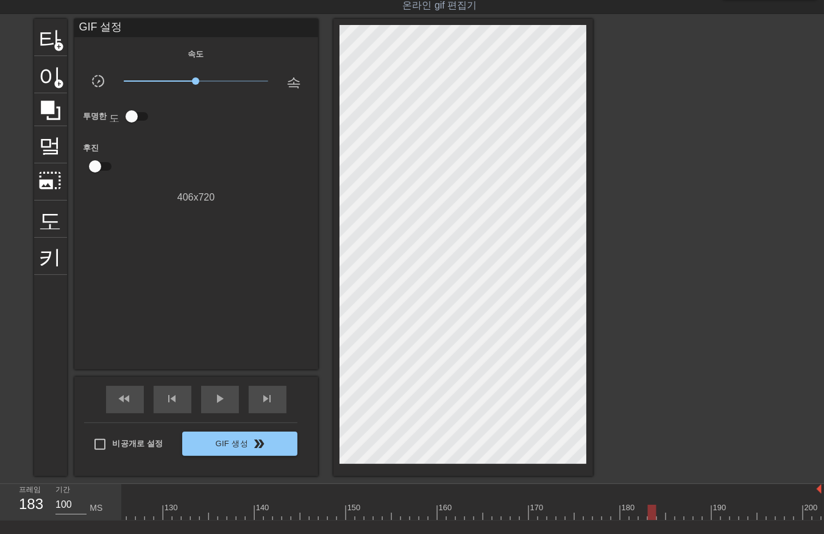
drag, startPoint x: 659, startPoint y: 513, endPoint x: 668, endPoint y: 522, distance: 12.9
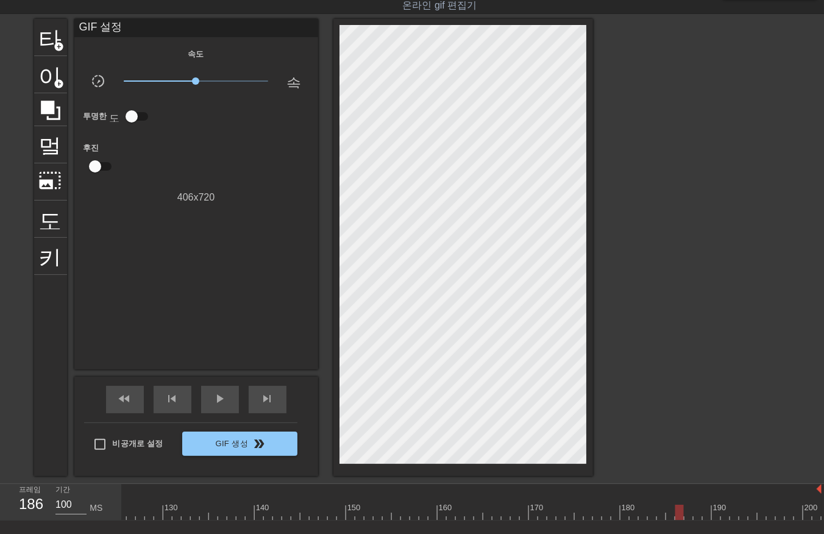
drag, startPoint x: 681, startPoint y: 515, endPoint x: 686, endPoint y: 521, distance: 8.2
drag, startPoint x: 699, startPoint y: 512, endPoint x: 709, endPoint y: 520, distance: 12.6
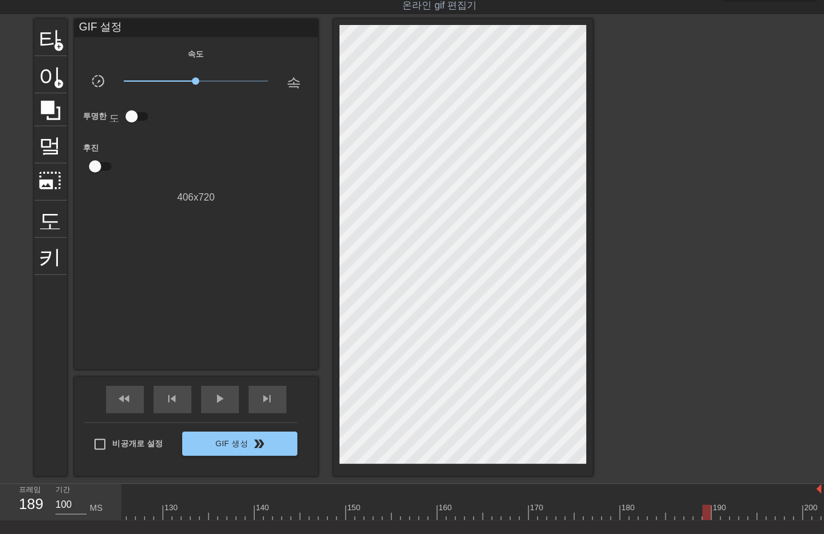
drag, startPoint x: 717, startPoint y: 512, endPoint x: 723, endPoint y: 520, distance: 10.0
drag, startPoint x: 724, startPoint y: 511, endPoint x: 734, endPoint y: 518, distance: 13.0
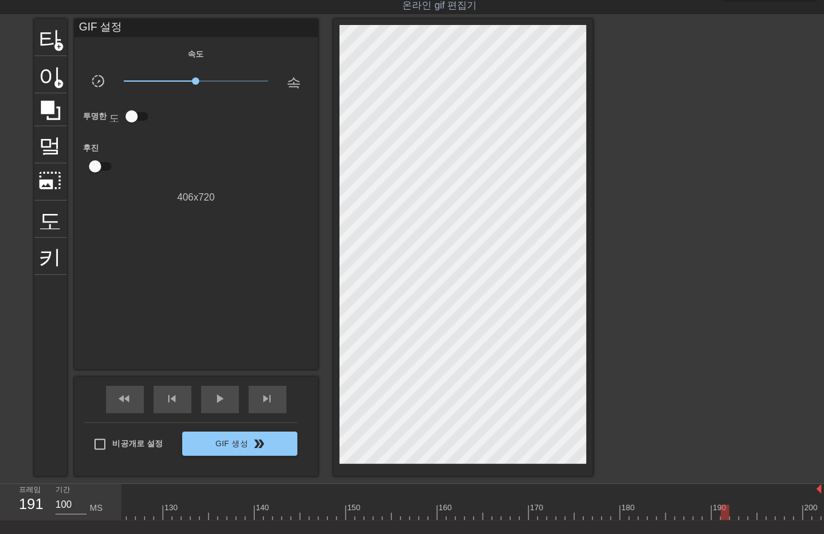
drag, startPoint x: 742, startPoint y: 512, endPoint x: 746, endPoint y: 519, distance: 7.9
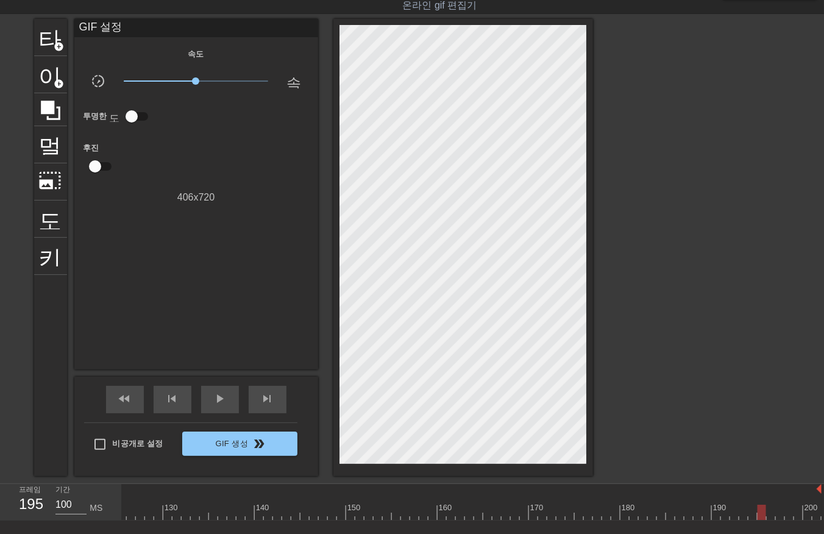
drag, startPoint x: 769, startPoint y: 513, endPoint x: 774, endPoint y: 521, distance: 9.3
drag, startPoint x: 777, startPoint y: 514, endPoint x: 780, endPoint y: 520, distance: 6.8
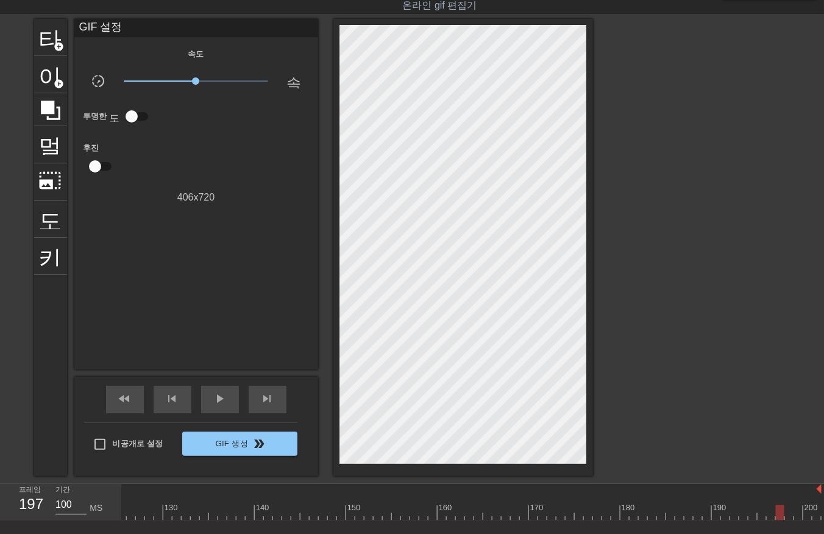
drag, startPoint x: 784, startPoint y: 514, endPoint x: 788, endPoint y: 520, distance: 7.1
drag, startPoint x: 805, startPoint y: 512, endPoint x: 808, endPoint y: 518, distance: 7.4
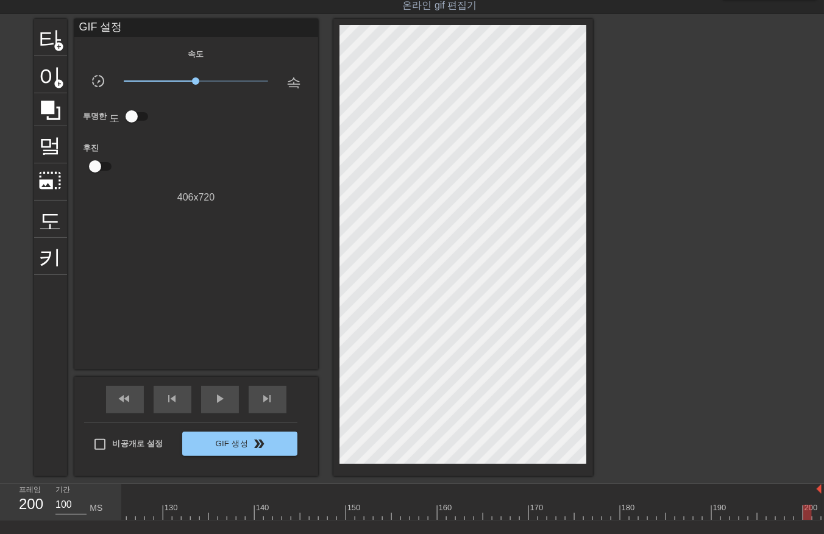
drag, startPoint x: 819, startPoint y: 513, endPoint x: 815, endPoint y: 524, distance: 11.6
